Goal: Information Seeking & Learning: Learn about a topic

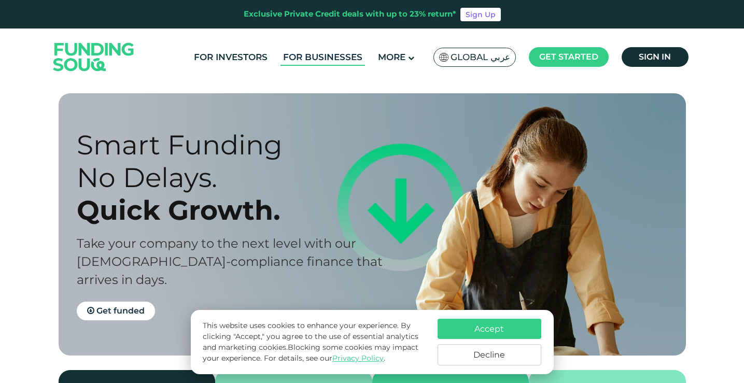
click at [357, 56] on link "For Businesses" at bounding box center [322, 57] width 84 height 17
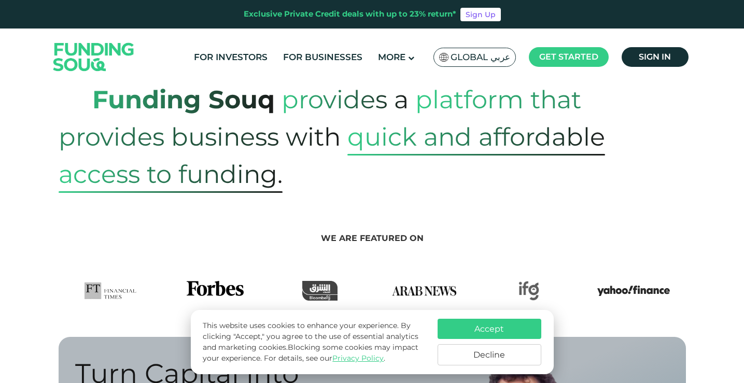
scroll to position [415, 0]
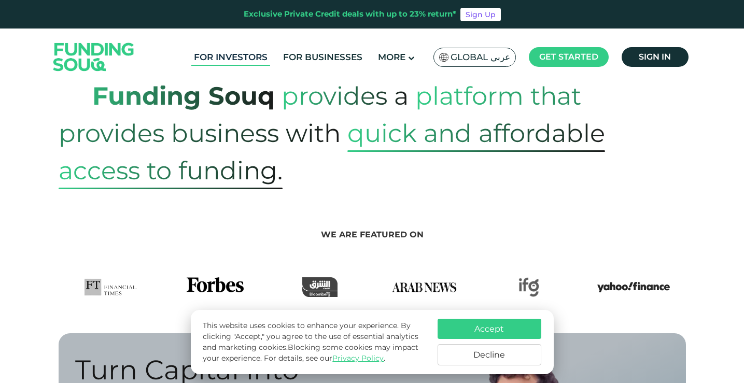
click at [247, 55] on link "For Investors" at bounding box center [230, 57] width 79 height 17
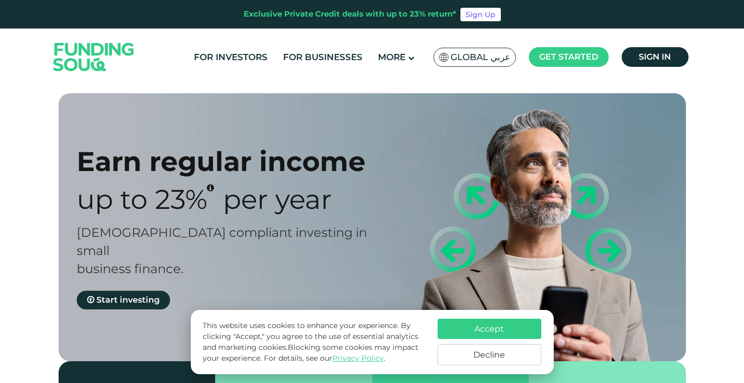
click at [465, 58] on span "Global عربي" at bounding box center [480, 57] width 60 height 12
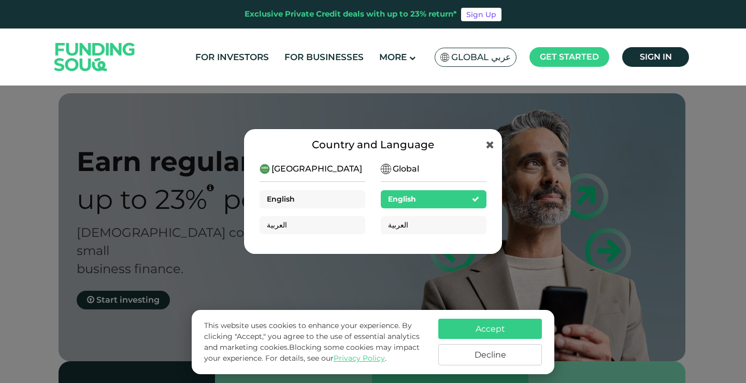
click at [288, 201] on span "English" at bounding box center [281, 198] width 28 height 9
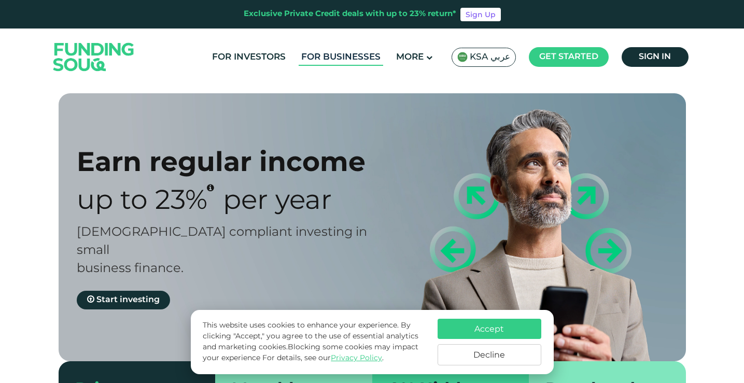
click at [356, 58] on link "For Businesses" at bounding box center [341, 57] width 84 height 17
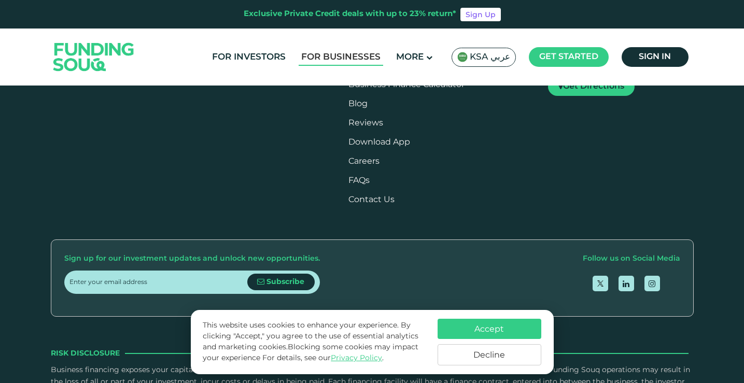
scroll to position [1192, 0]
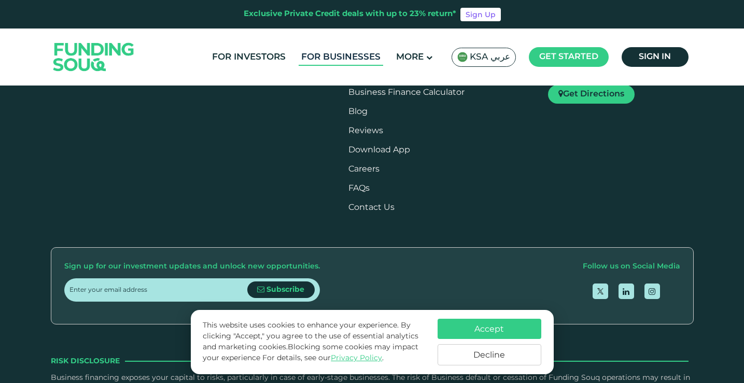
click at [334, 58] on link "For Businesses" at bounding box center [341, 57] width 84 height 17
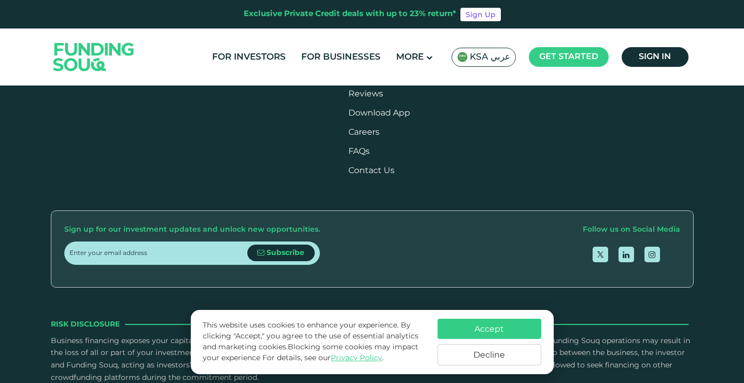
scroll to position [1711, 0]
click at [159, 15] on div "[PERSON_NAME] Trading Es" at bounding box center [157, 10] width 149 height 10
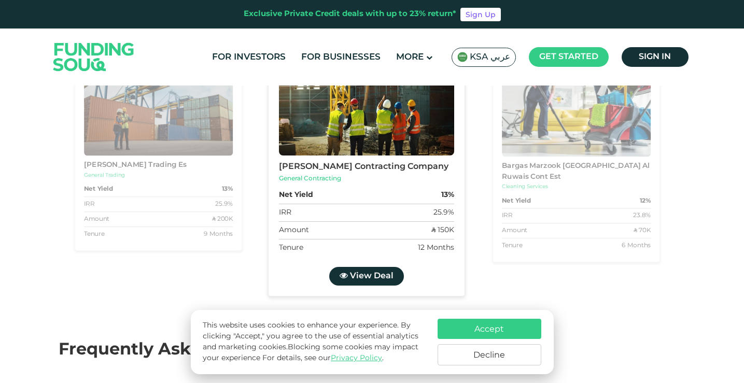
scroll to position [1814, 0]
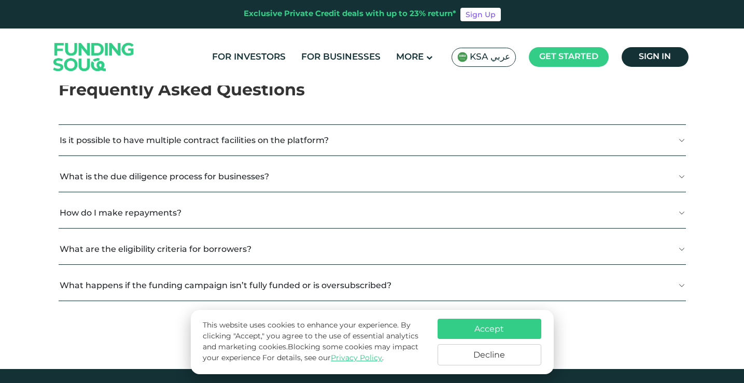
click at [374, 21] on span "View Deal" at bounding box center [371, 17] width 44 height 8
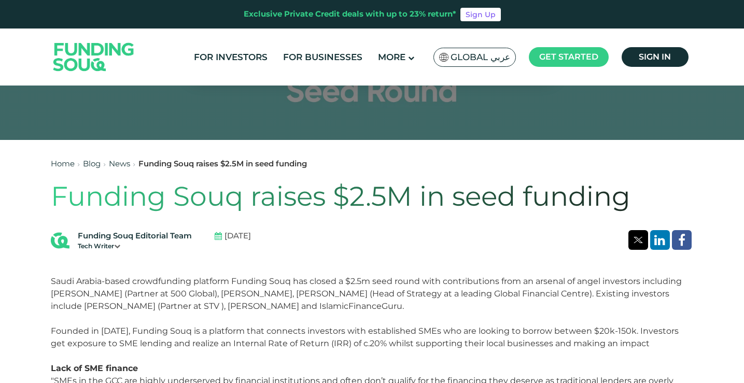
scroll to position [207, 0]
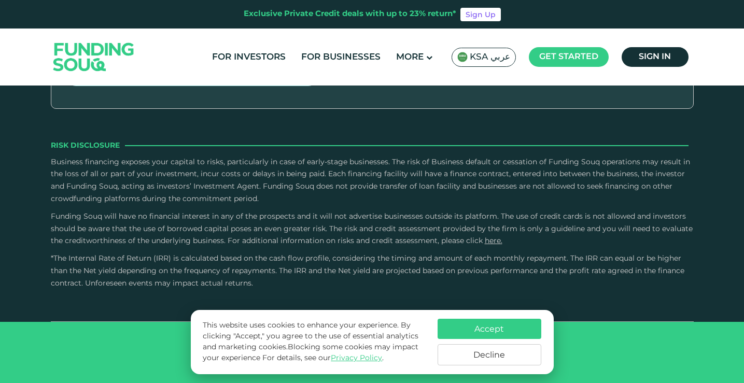
scroll to position [1857, 0]
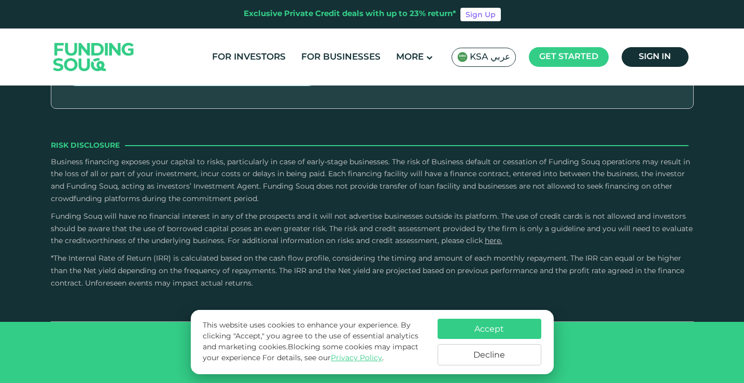
scroll to position [2064, 0]
click at [277, 18] on button "What happens if the funding campaign isn’t fully funded or is oversubscribed?" at bounding box center [372, 2] width 627 height 31
